Goal: Information Seeking & Learning: Compare options

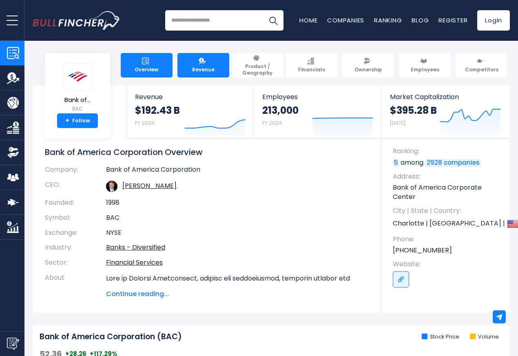
click at [202, 66] on span "Revenue" at bounding box center [203, 69] width 22 height 7
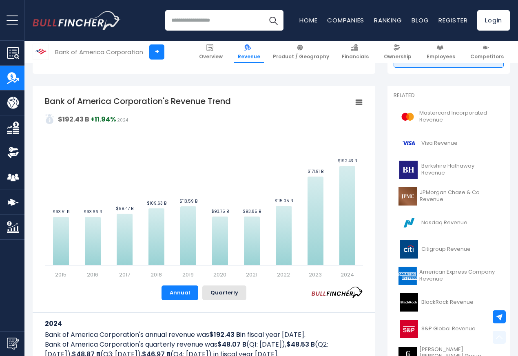
scroll to position [294, 0]
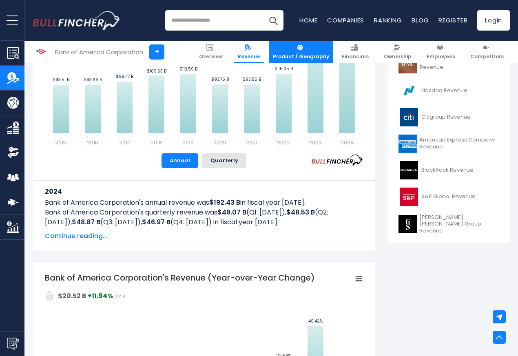
click at [310, 49] on link "Product / Geography" at bounding box center [301, 52] width 64 height 22
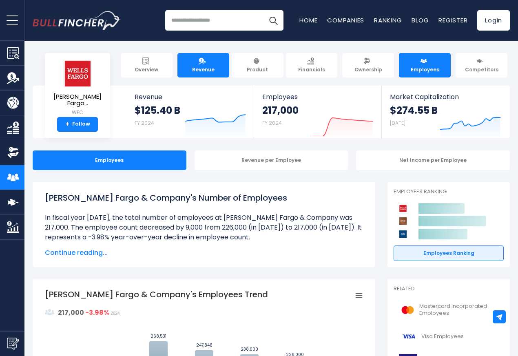
click at [190, 65] on link "Revenue" at bounding box center [203, 65] width 52 height 24
